Goal: Participate in discussion

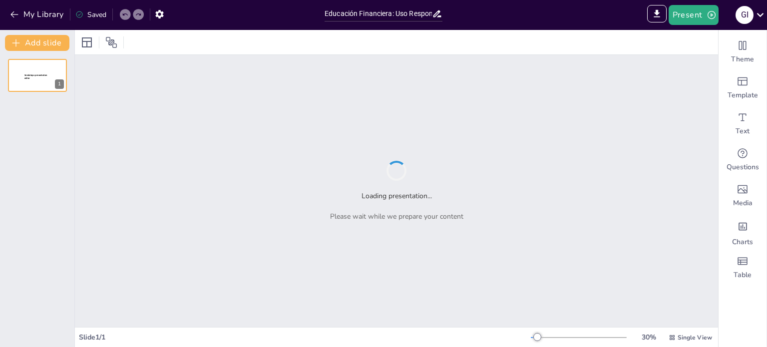
type input "Educación Financiera: Uso Responsable de Tarjetas de Crédito y Débito"
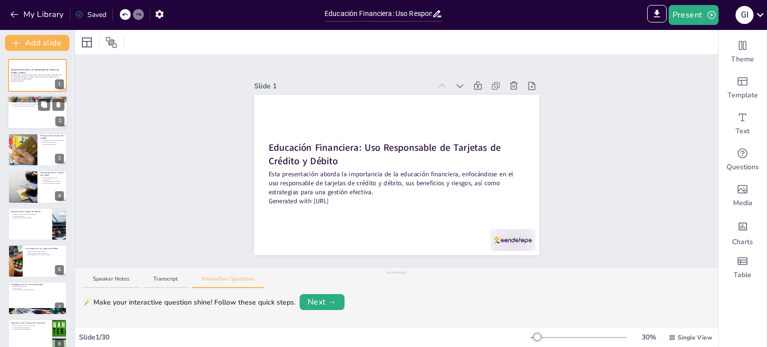
click at [51, 114] on div at bounding box center [37, 113] width 60 height 34
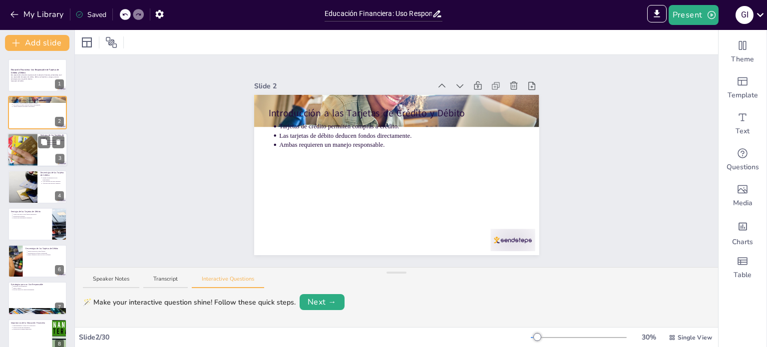
click at [12, 147] on div at bounding box center [22, 150] width 51 height 34
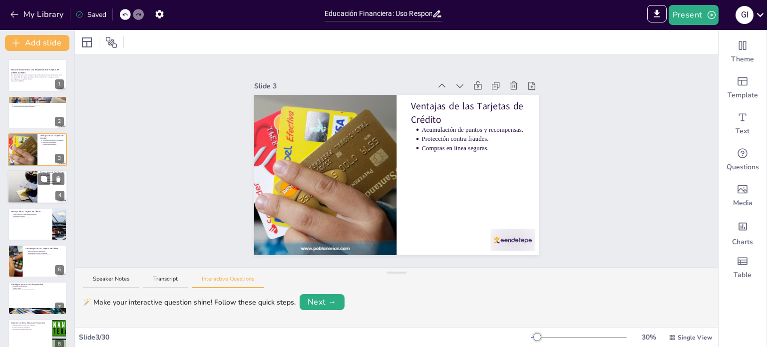
click at [22, 186] on div at bounding box center [22, 187] width 51 height 34
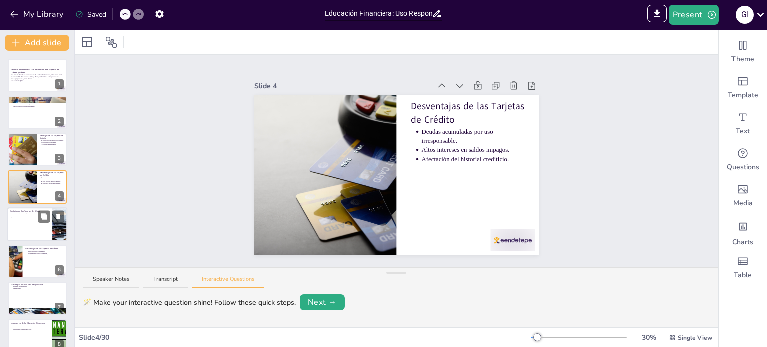
click at [21, 234] on div at bounding box center [37, 224] width 60 height 34
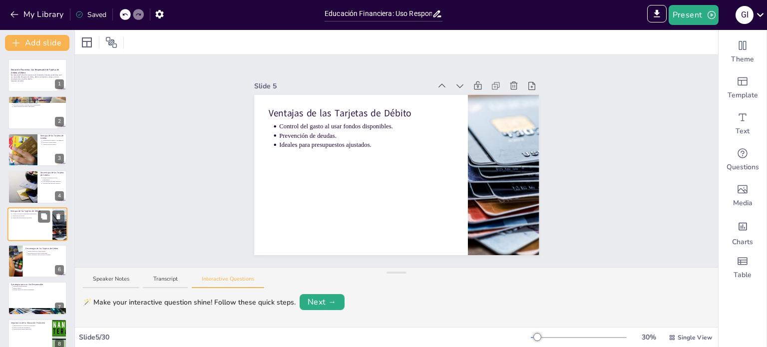
scroll to position [25, 0]
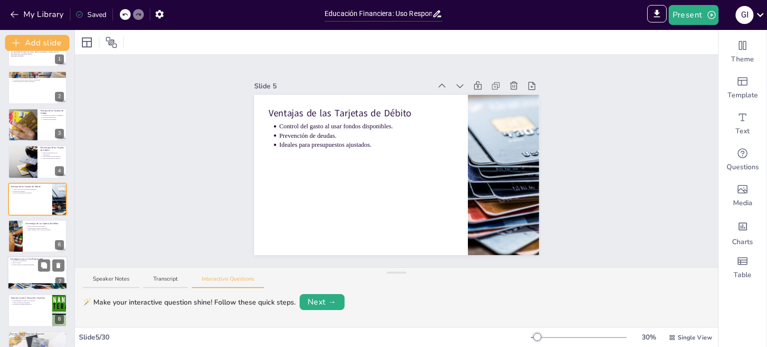
click at [24, 260] on p "Establecer un presupuesto." at bounding box center [38, 261] width 52 height 2
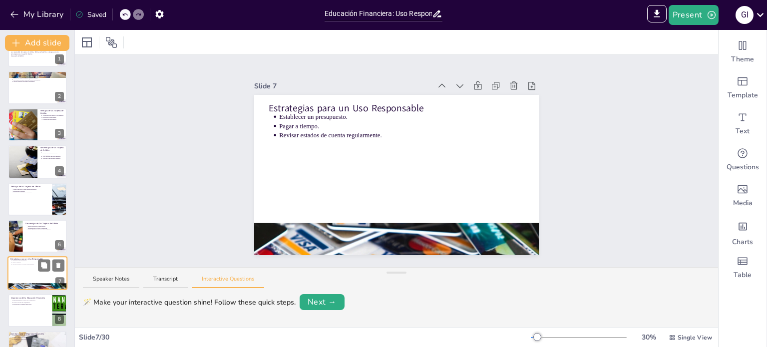
scroll to position [99, 0]
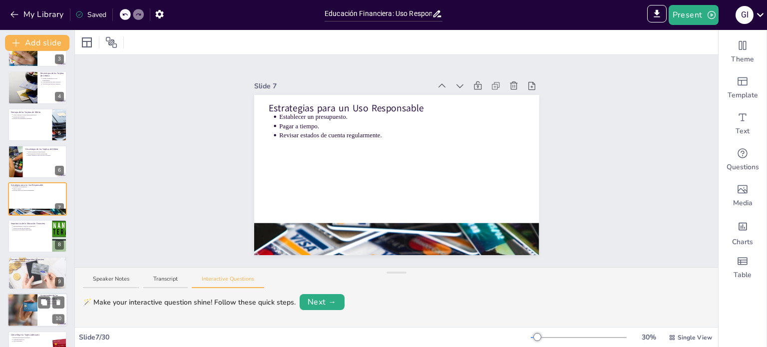
click at [29, 302] on div at bounding box center [22, 310] width 45 height 34
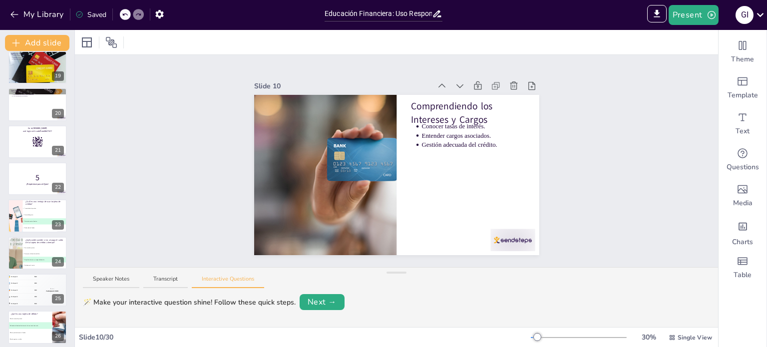
scroll to position [830, 0]
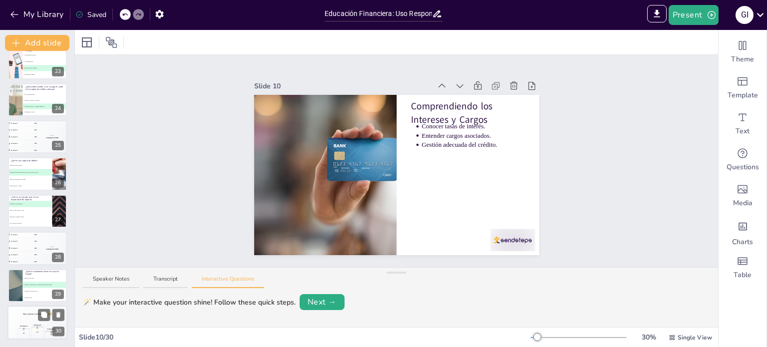
click at [30, 332] on div "Participant 2 🥈 400 Participant 1 🥇 500 Participant 3 🥉 300" at bounding box center [37, 330] width 60 height 17
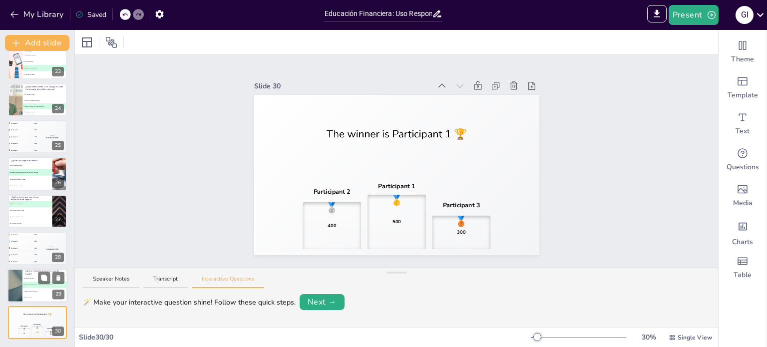
click at [26, 289] on li "C Cambiar de tarjeta sin más." at bounding box center [44, 291] width 45 height 6
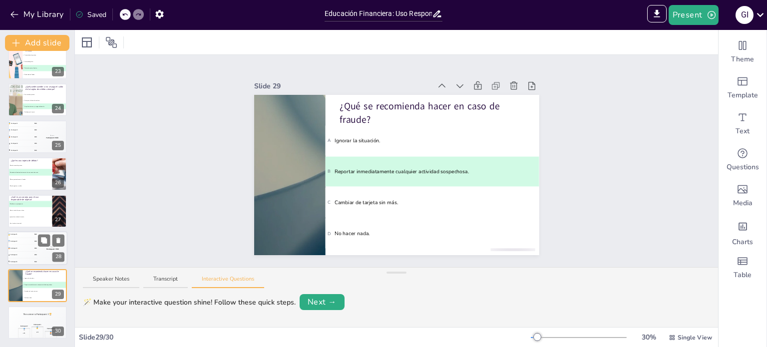
click at [31, 257] on div "4 Participant 4 200" at bounding box center [22, 255] width 30 height 6
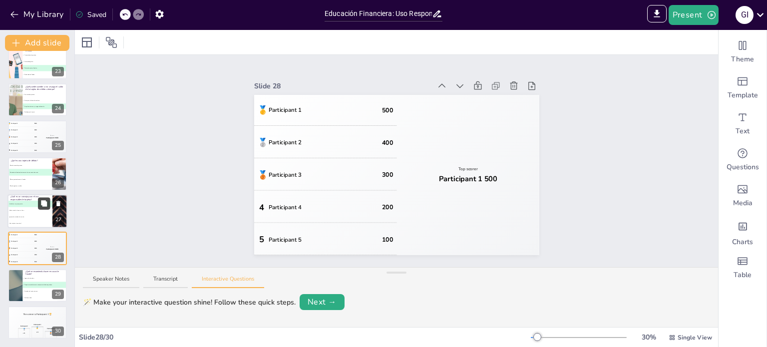
click at [40, 206] on icon at bounding box center [43, 203] width 7 height 7
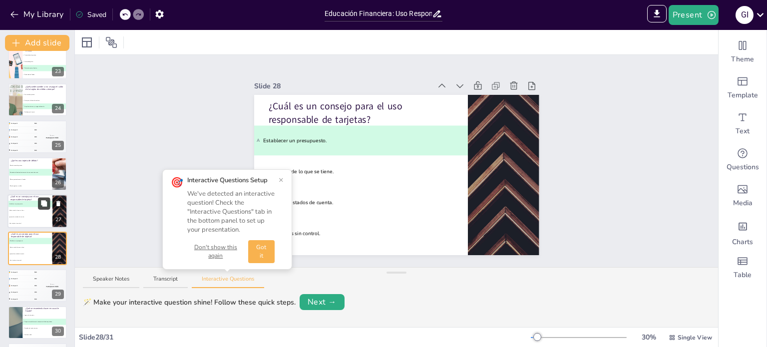
scroll to position [866, 0]
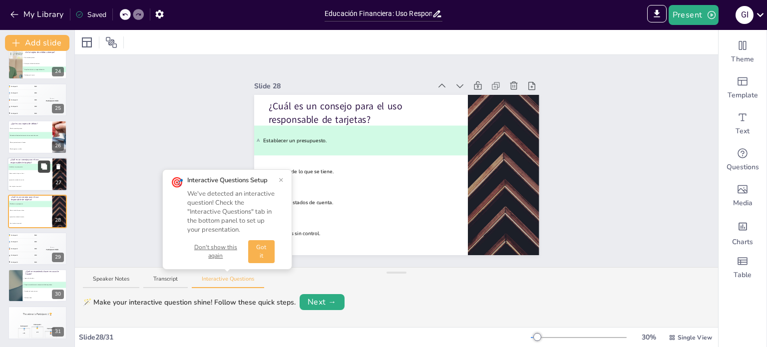
click at [46, 171] on button at bounding box center [44, 166] width 12 height 12
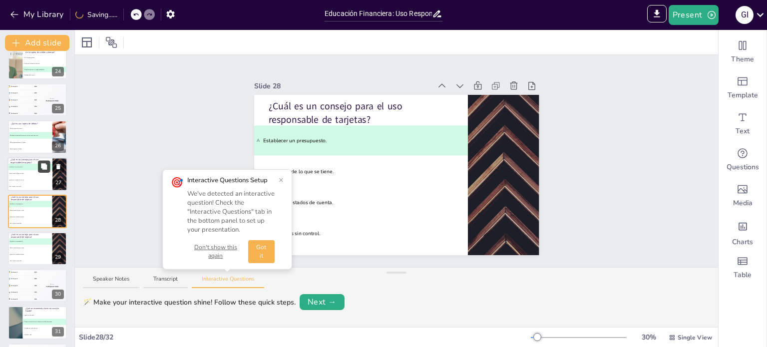
scroll to position [878, 0]
